Goal: Task Accomplishment & Management: Use online tool/utility

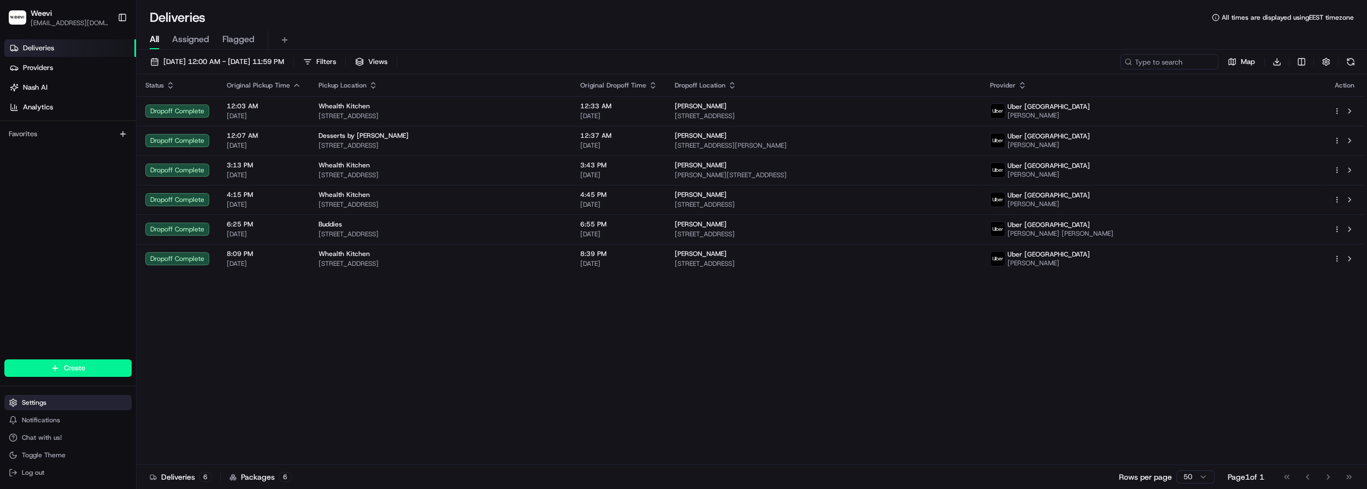
click at [48, 400] on button "Settings" at bounding box center [67, 402] width 127 height 15
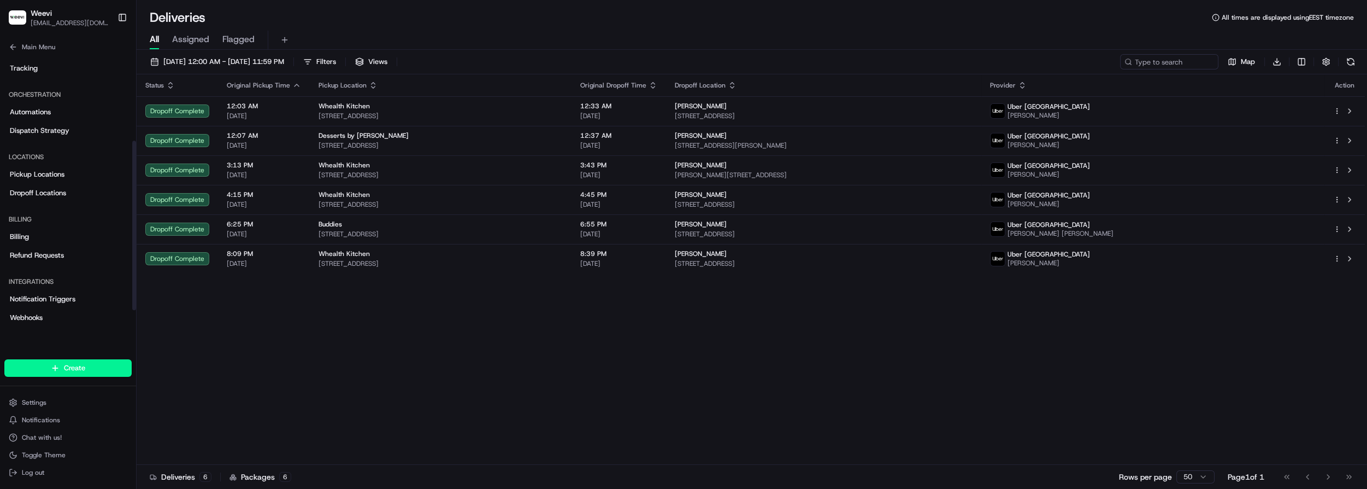
scroll to position [159, 0]
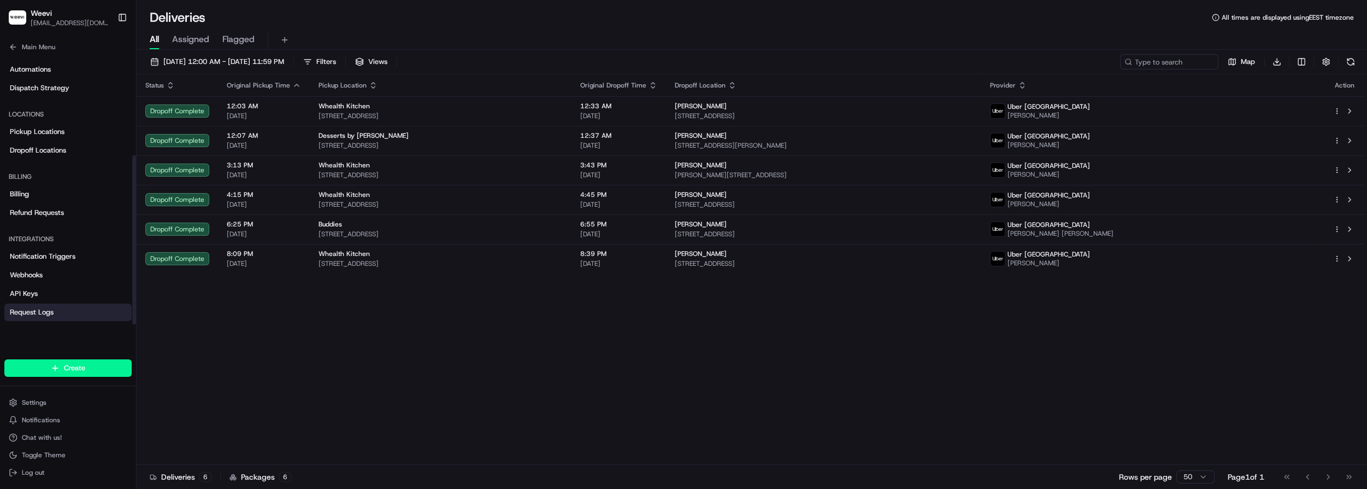
click at [38, 310] on span "Request Logs" at bounding box center [32, 312] width 44 height 10
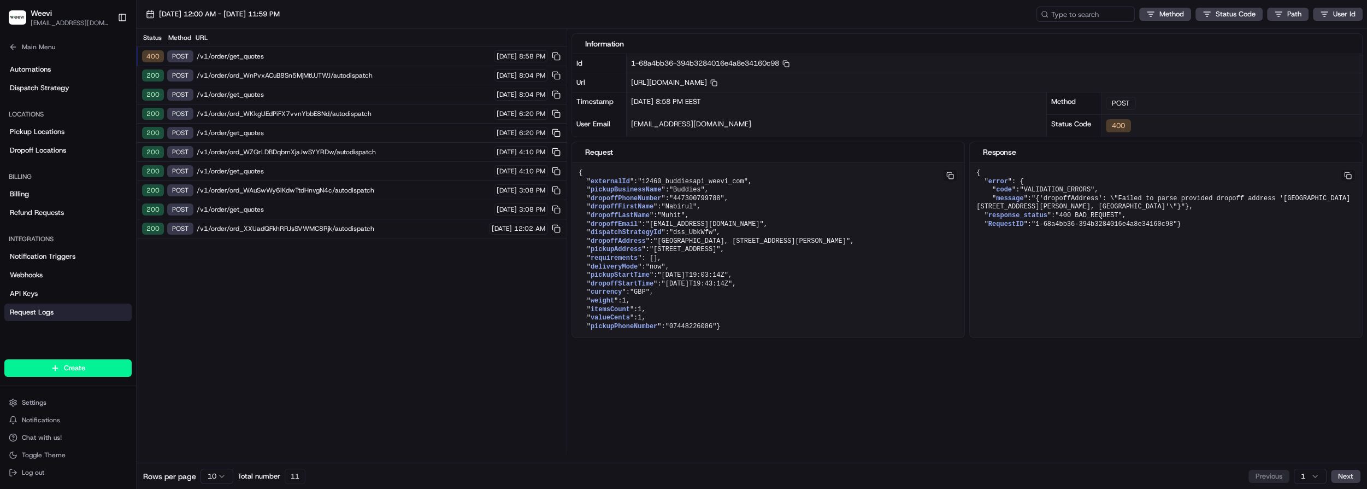
click at [372, 56] on span "/v1/order/get_quotes" at bounding box center [344, 56] width 294 height 9
